Goal: Transaction & Acquisition: Obtain resource

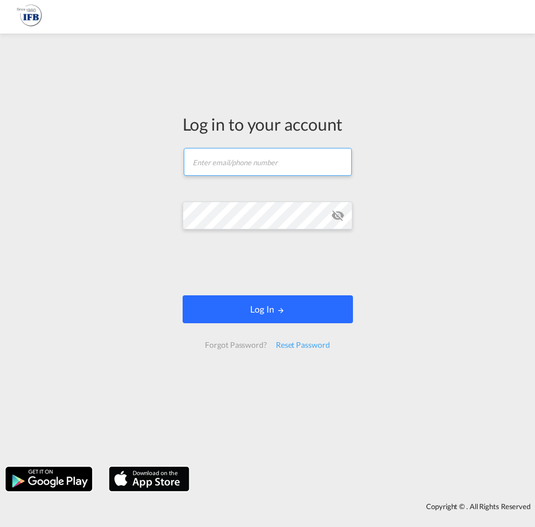
type input "m.dicicco@france-ifbgroup.net"
click at [269, 323] on button "Log In" at bounding box center [268, 310] width 170 height 28
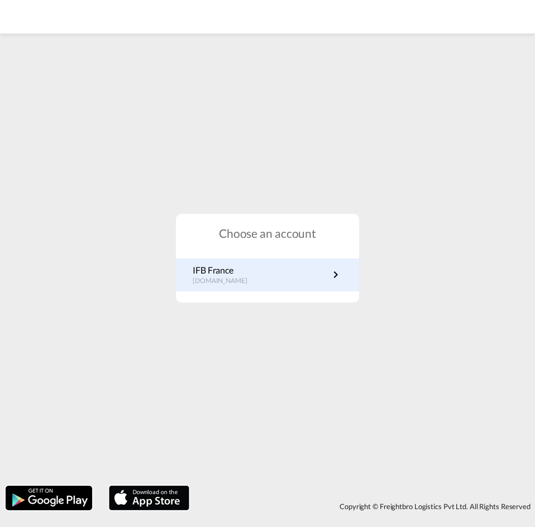
click at [286, 276] on link "IFB France fr.portal.ifb.com" at bounding box center [268, 275] width 150 height 22
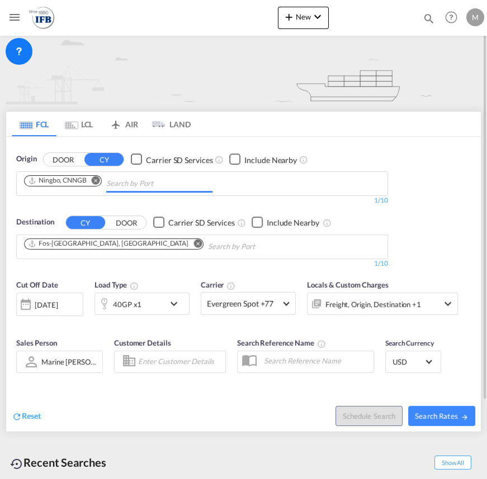
click at [258, 191] on md-chips "Ningbo, CNNGB" at bounding box center [202, 183] width 370 height 23
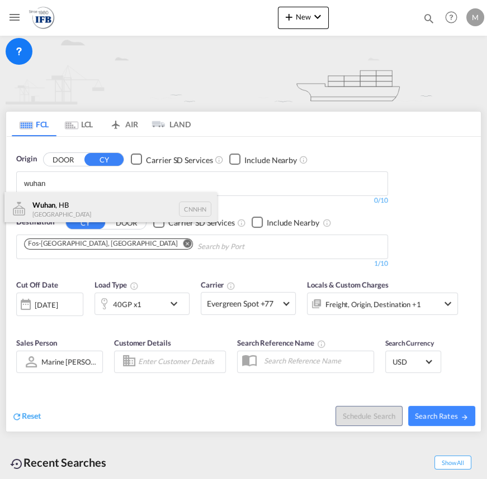
type input "wuhan"
click at [107, 201] on div "Wuhan , HB China CNNHN" at bounding box center [110, 209] width 212 height 34
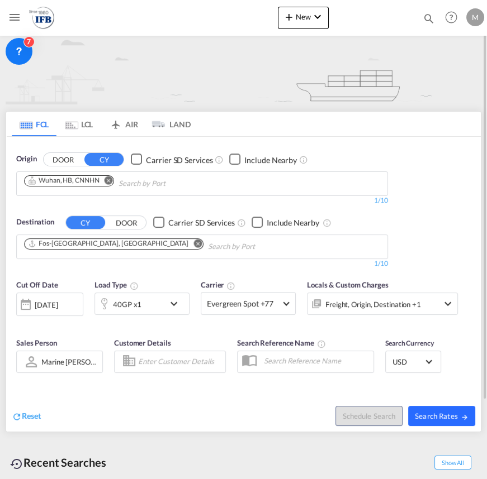
click at [429, 417] on span "Search Rates" at bounding box center [442, 416] width 54 height 9
type input "CNNHN to FRFOS / [DATE]"
